Goal: Task Accomplishment & Management: Manage account settings

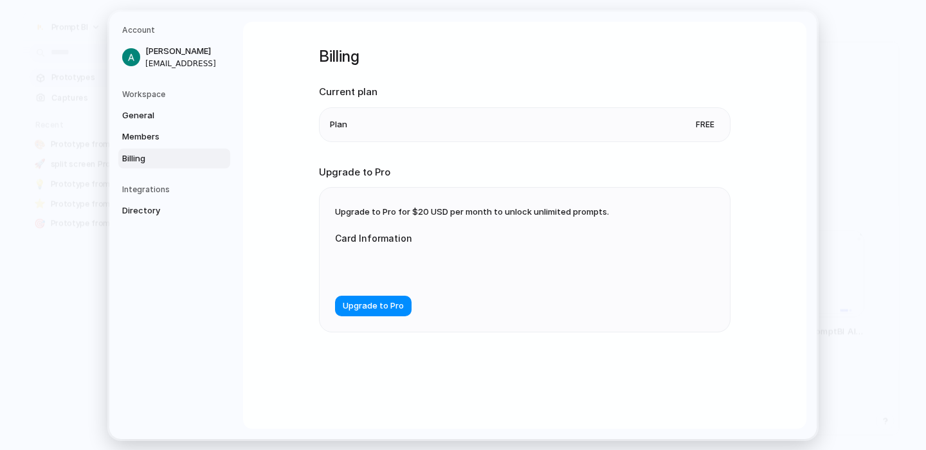
click at [157, 125] on div "General Members Billing" at bounding box center [176, 137] width 108 height 64
click at [157, 131] on span "Members" at bounding box center [163, 137] width 82 height 13
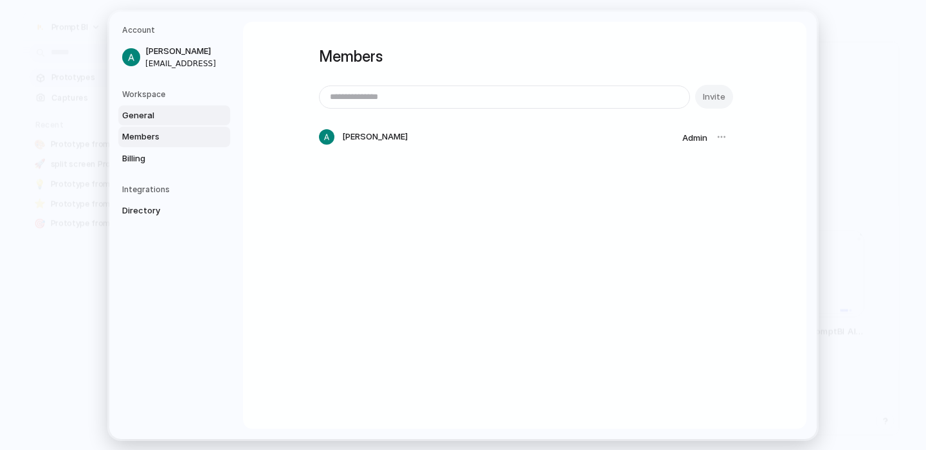
click at [149, 111] on span "General" at bounding box center [163, 115] width 82 height 13
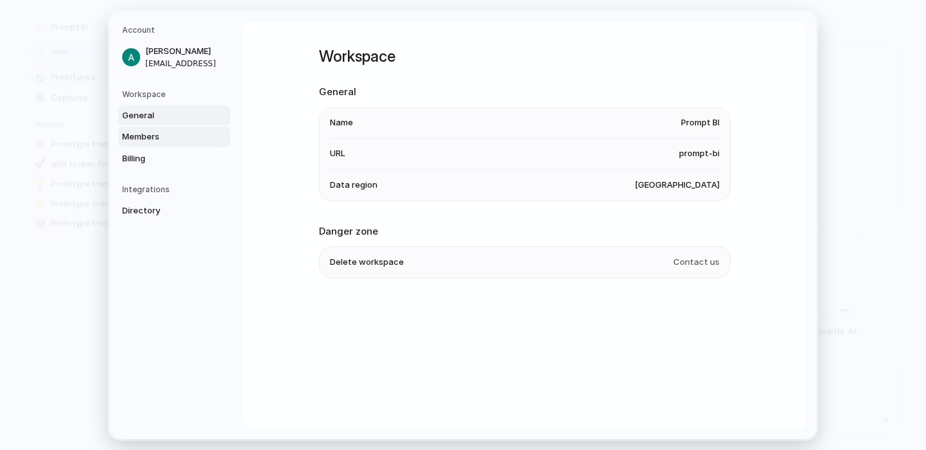
click at [149, 141] on span "Members" at bounding box center [163, 137] width 82 height 13
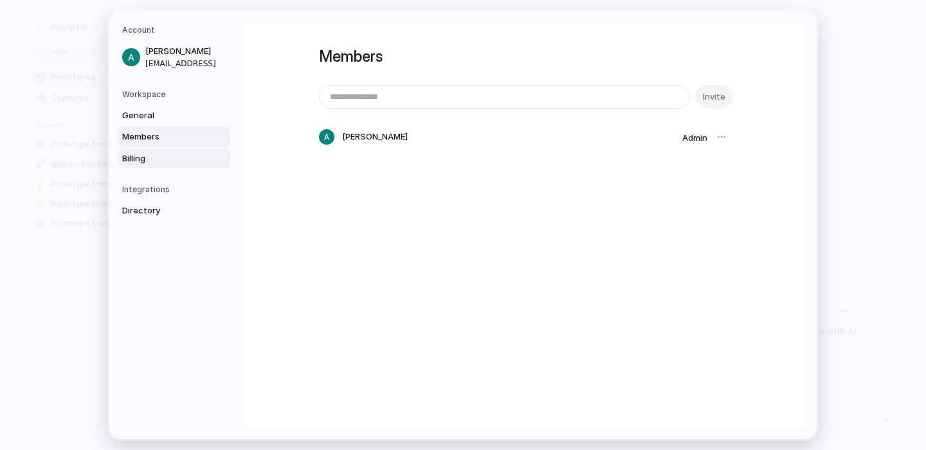
click at [150, 149] on link "Billing" at bounding box center [174, 158] width 112 height 21
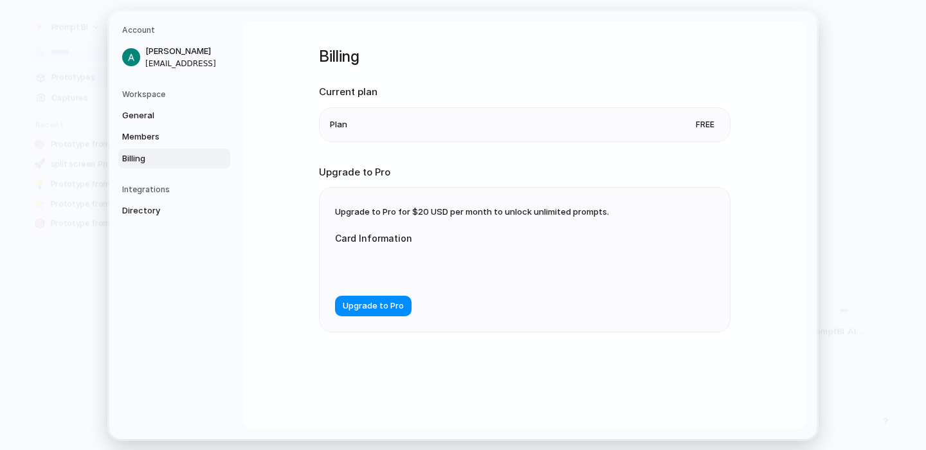
click at [393, 252] on div at bounding box center [463, 266] width 257 height 33
click at [393, 260] on div at bounding box center [463, 266] width 257 height 33
click at [459, 132] on li "Plan Free" at bounding box center [525, 123] width 390 height 33
